Goal: Transaction & Acquisition: Purchase product/service

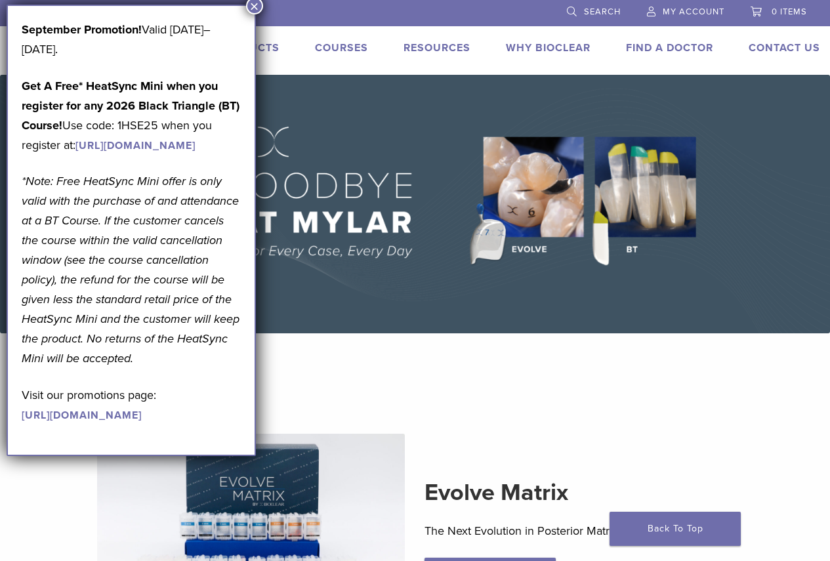
click at [256, 7] on button "×" at bounding box center [254, 5] width 17 height 17
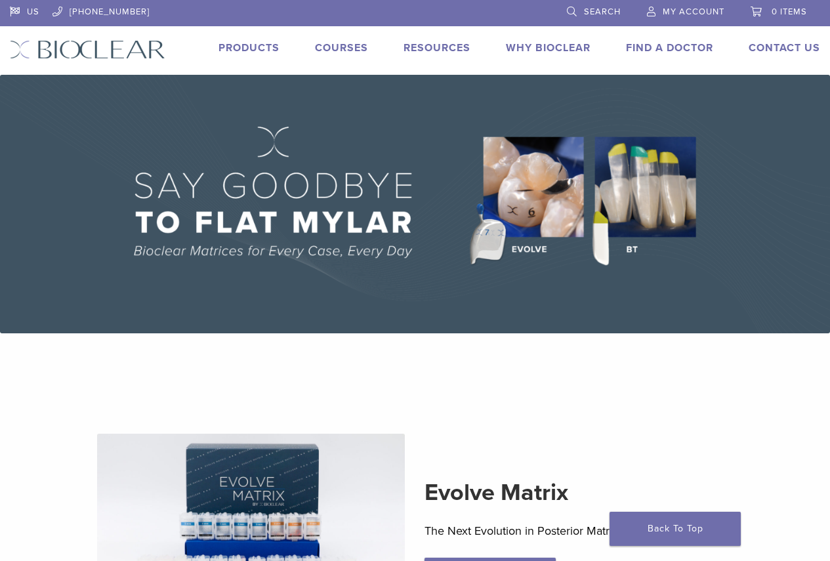
click at [258, 45] on link "Products" at bounding box center [248, 47] width 61 height 13
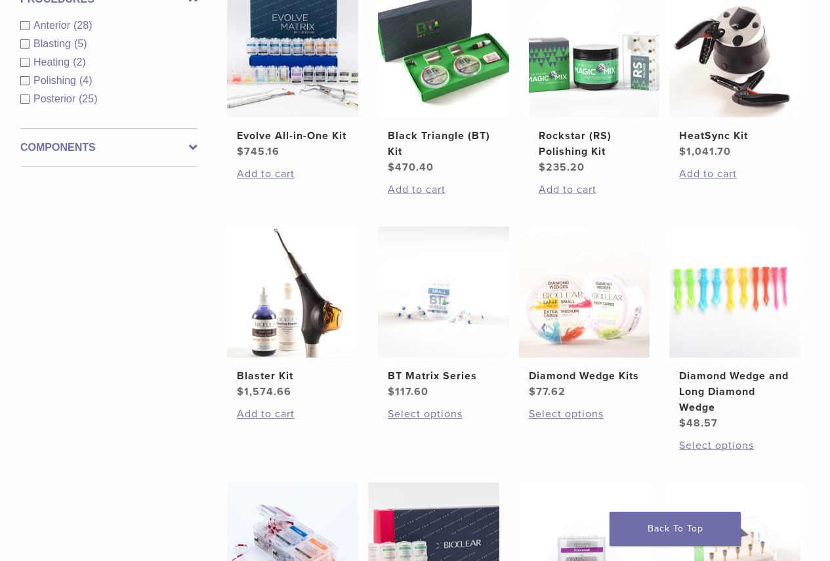
scroll to position [525, 0]
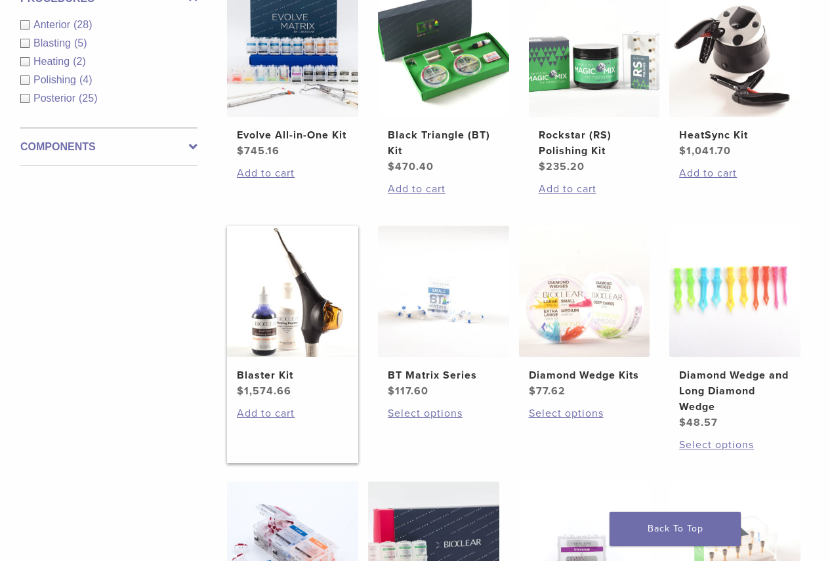
click at [309, 302] on img at bounding box center [292, 291] width 131 height 131
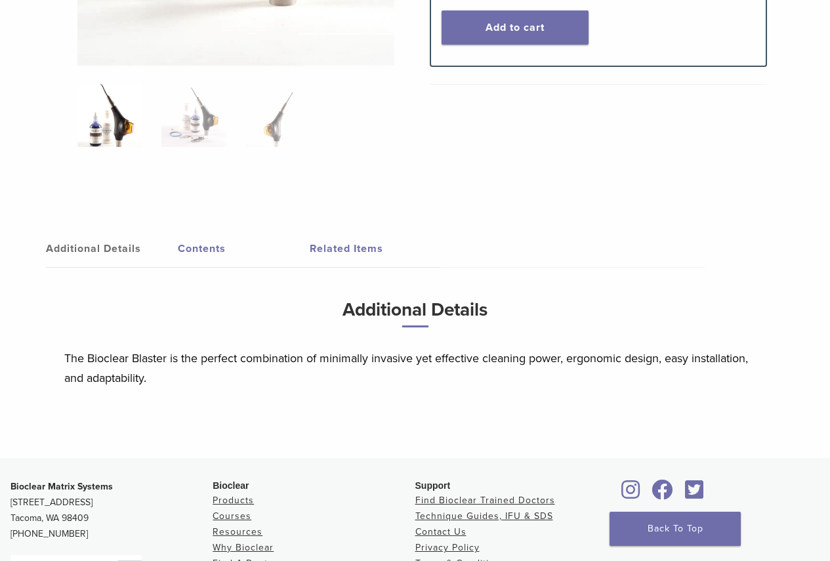
scroll to position [525, 0]
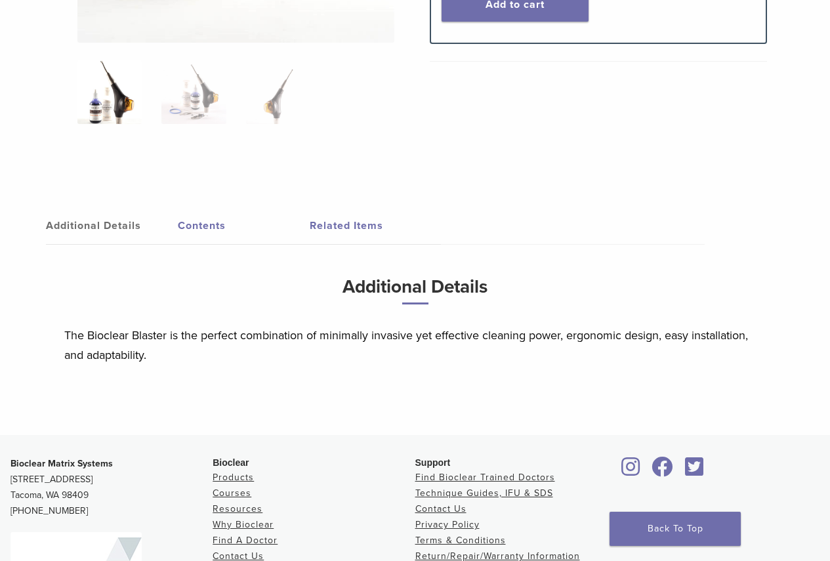
click at [352, 228] on link "Related Items" at bounding box center [376, 225] width 132 height 37
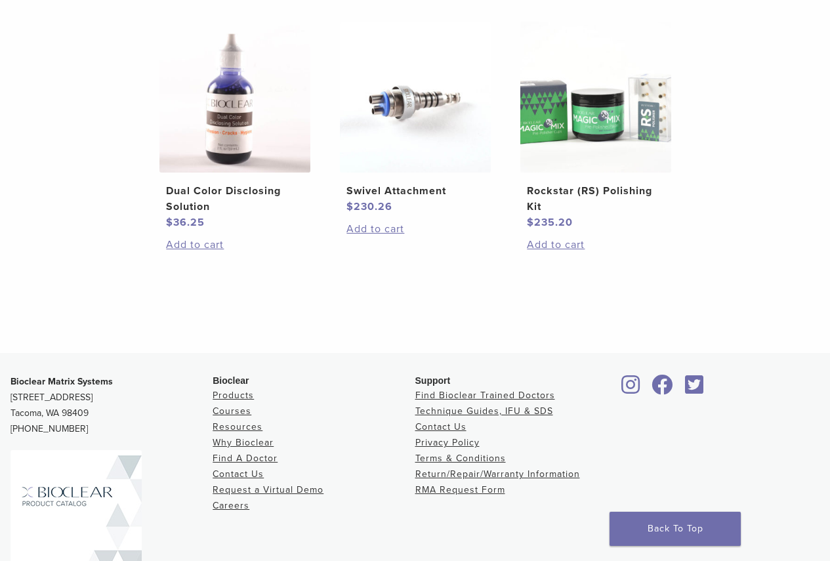
scroll to position [852, 0]
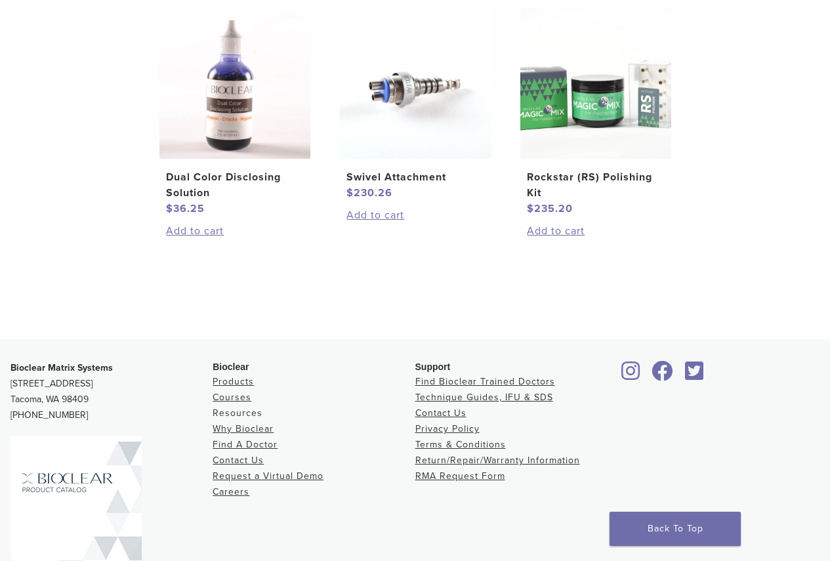
click at [241, 407] on link "Resources" at bounding box center [237, 412] width 50 height 11
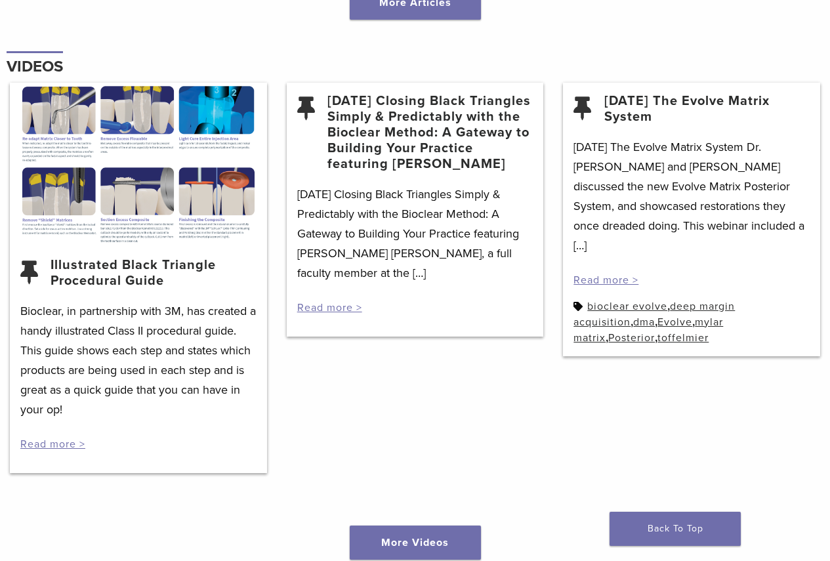
scroll to position [1836, 0]
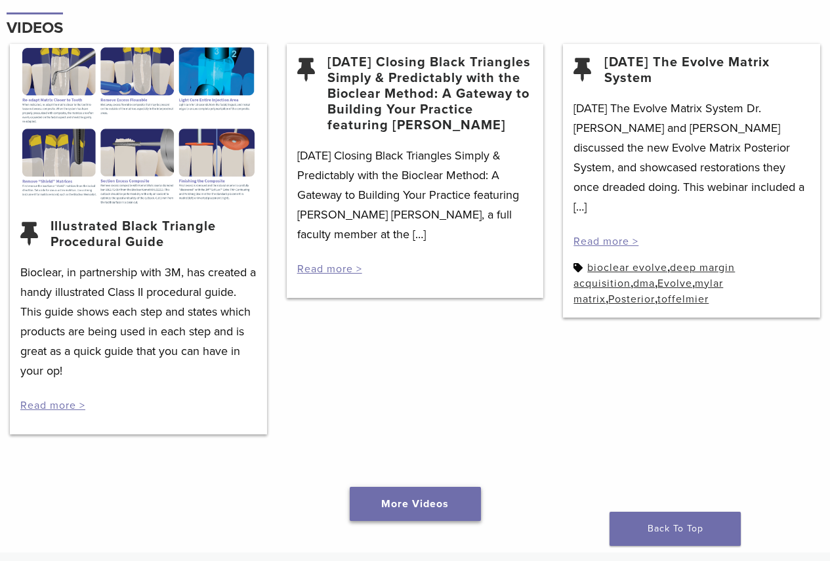
click at [422, 487] on link "More Videos" at bounding box center [415, 504] width 131 height 34
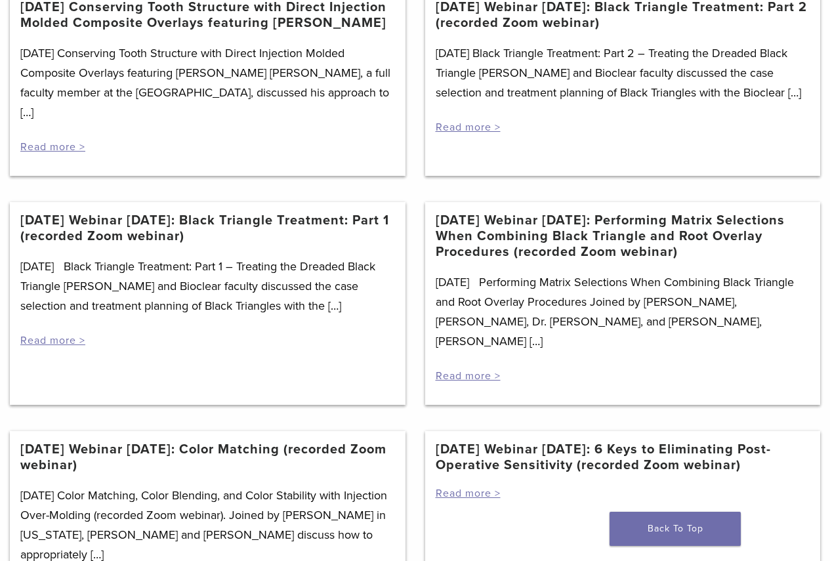
scroll to position [852, 0]
